Goal: Task Accomplishment & Management: Manage account settings

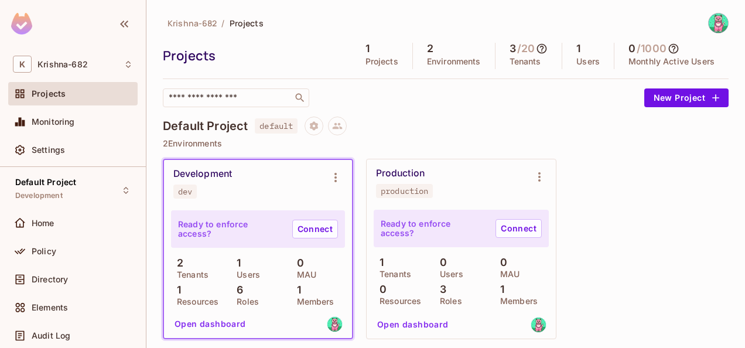
click at [253, 26] on span "Projects" at bounding box center [247, 23] width 34 height 11
click at [63, 225] on div "Home" at bounding box center [82, 223] width 101 height 9
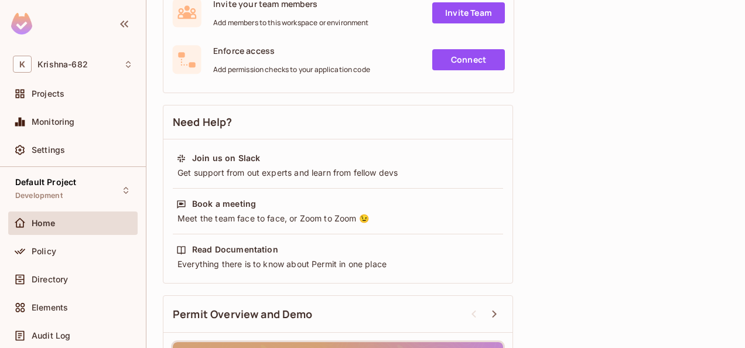
scroll to position [281, 0]
click at [49, 258] on div "Policy" at bounding box center [73, 251] width 130 height 23
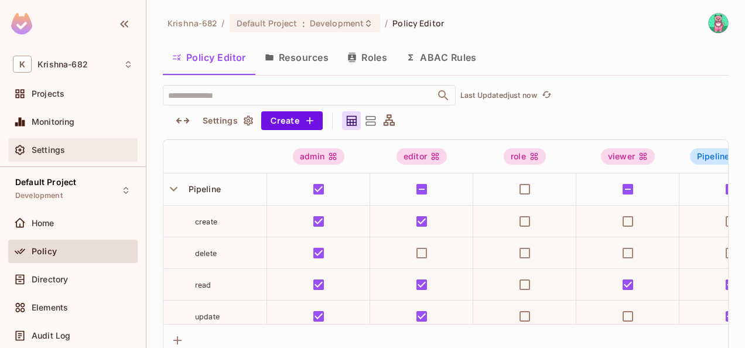
click at [64, 144] on div "Settings" at bounding box center [73, 150] width 120 height 14
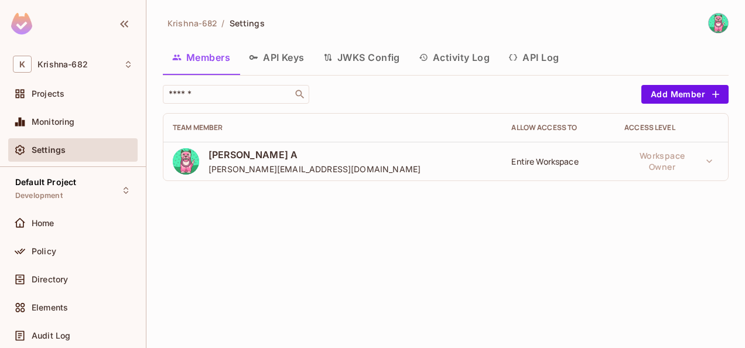
click at [293, 66] on button "API Keys" at bounding box center [277, 57] width 74 height 29
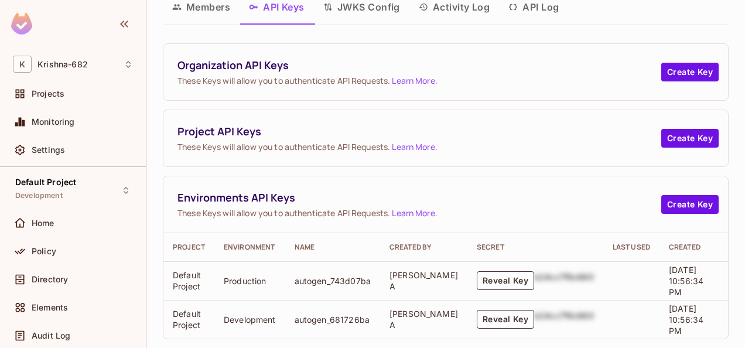
scroll to position [75, 0]
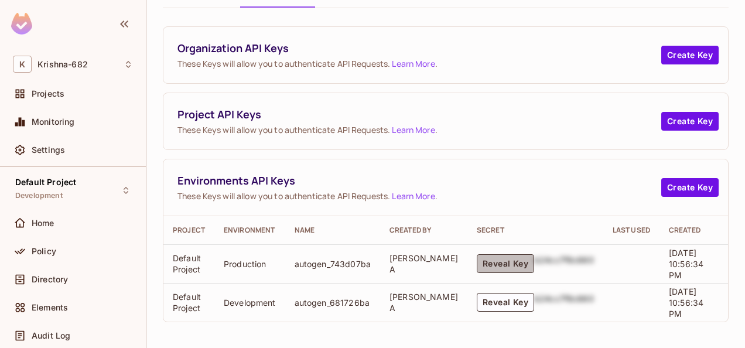
click at [488, 261] on button "Reveal Key" at bounding box center [505, 263] width 57 height 19
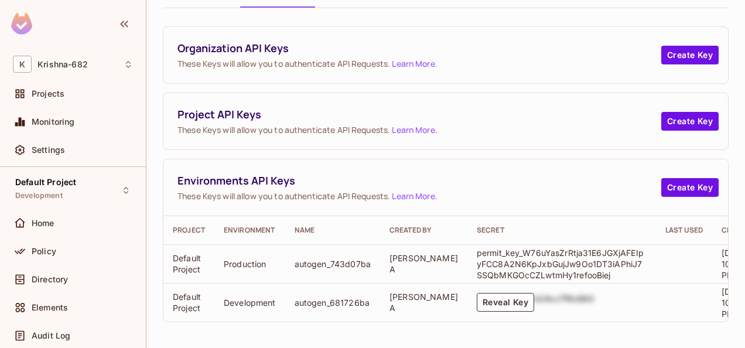
scroll to position [66, 0]
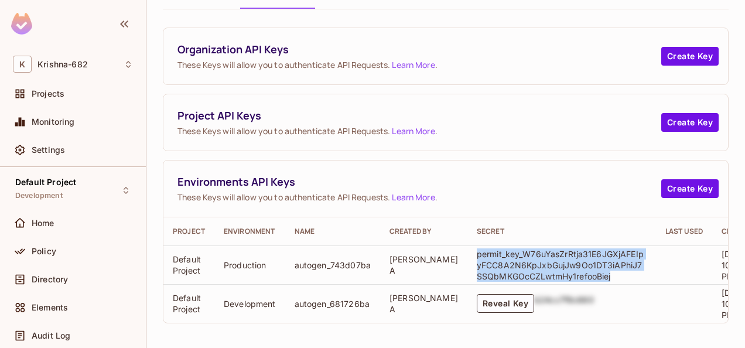
drag, startPoint x: 581, startPoint y: 271, endPoint x: 447, endPoint y: 253, distance: 134.8
click at [468, 253] on td "permit_key_W76uYasZrRtja31E6JGXjAFEIpyFCC8A2N6KpJxbGujJw9Oo1DT3iAPhiJ7SSQbMKGOc…" at bounding box center [562, 265] width 189 height 39
copy p "permit_key_W76uYasZrRtja31E6JGXjAFEIpyFCC8A2N6KpJxbGujJw9Oo1DT3iAPhiJ7SSQbMKGOc…"
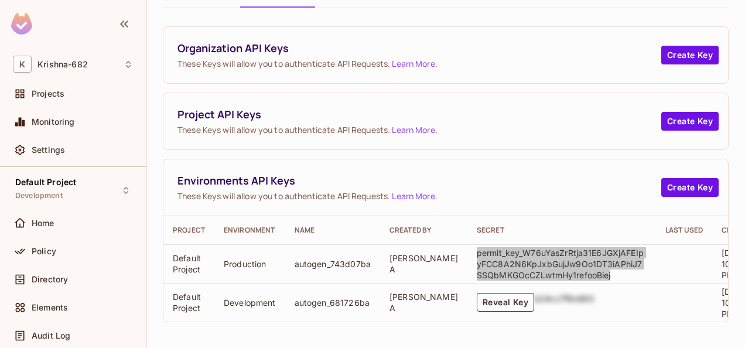
scroll to position [2, 0]
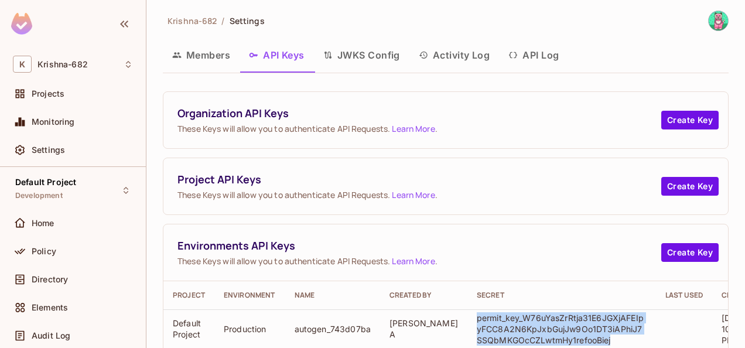
click at [528, 54] on button "API Log" at bounding box center [533, 54] width 69 height 29
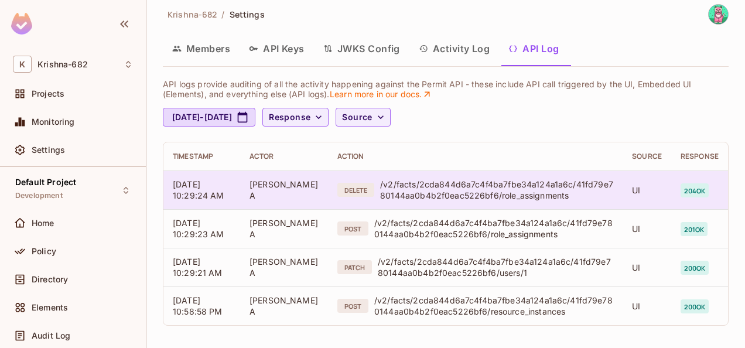
scroll to position [12, 0]
